Goal: Task Accomplishment & Management: Use online tool/utility

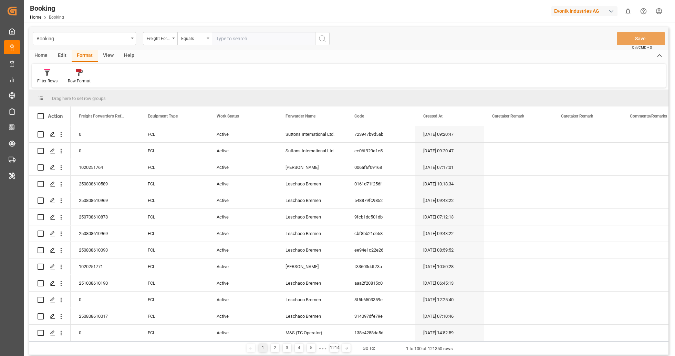
scroll to position [719, 0]
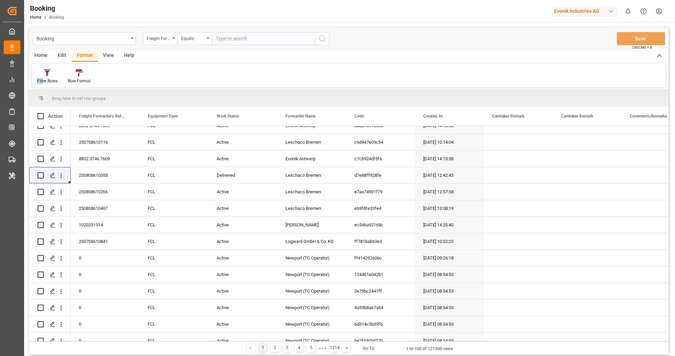
click at [42, 78] on div "Filter Rows" at bounding box center [47, 81] width 20 height 6
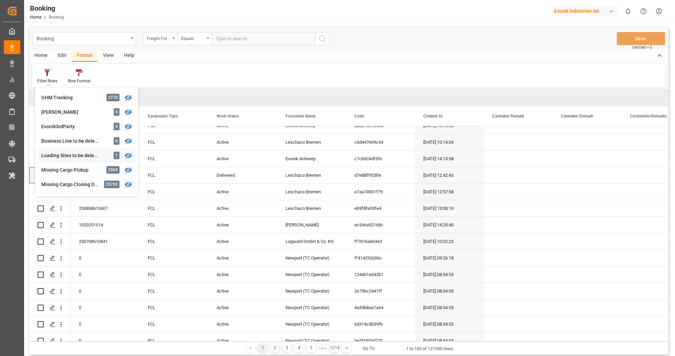
click at [105, 155] on div "Booking Freight Forwarder's Reference No. Equals Save Ctrl/CMD + S Home Edit Fo…" at bounding box center [348, 190] width 639 height 327
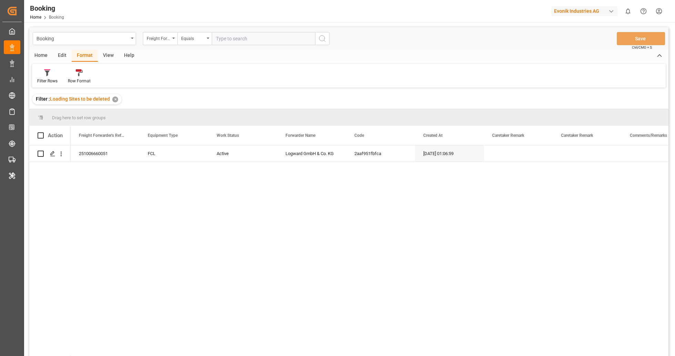
click at [65, 56] on div "Edit" at bounding box center [62, 56] width 19 height 12
click at [42, 137] on span at bounding box center [41, 135] width 6 height 6
click at [43, 132] on input "checkbox" at bounding box center [43, 132] width 0 height 0
checkbox input "true"
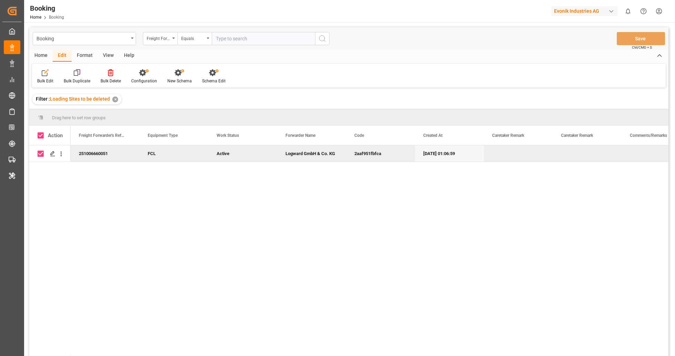
click at [113, 75] on icon at bounding box center [111, 72] width 6 height 7
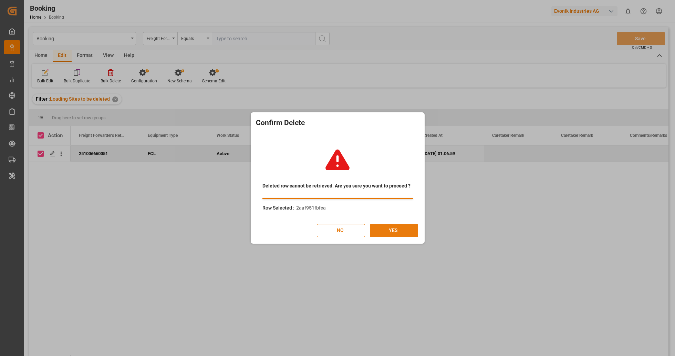
click at [395, 228] on button "YES" at bounding box center [394, 230] width 48 height 13
